Goal: Task Accomplishment & Management: Complete application form

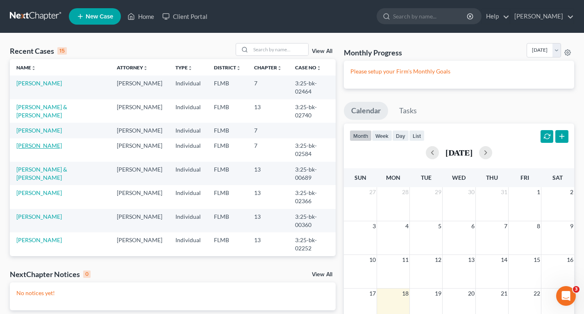
click at [49, 149] on link "[PERSON_NAME]" at bounding box center [38, 145] width 45 height 7
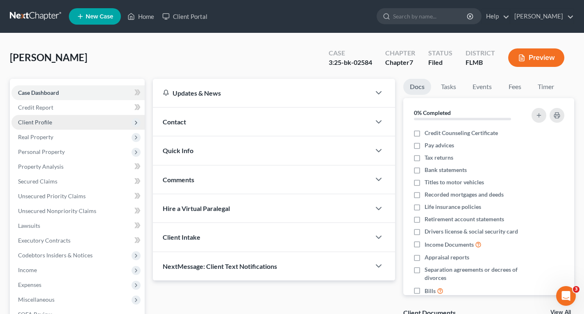
click at [36, 124] on span "Client Profile" at bounding box center [35, 121] width 34 height 7
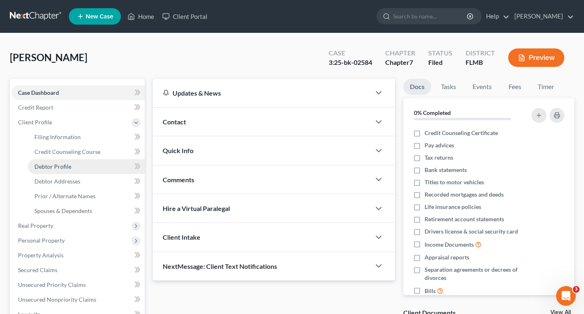
click at [49, 168] on span "Debtor Profile" at bounding box center [52, 166] width 37 height 7
select select "0"
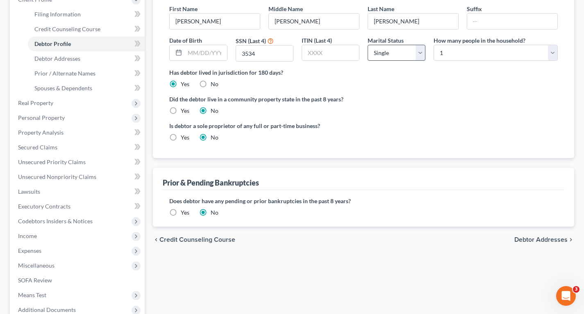
scroll to position [123, 0]
click at [543, 237] on span "Debtor Addresses" at bounding box center [540, 239] width 53 height 7
